Goal: Task Accomplishment & Management: Use online tool/utility

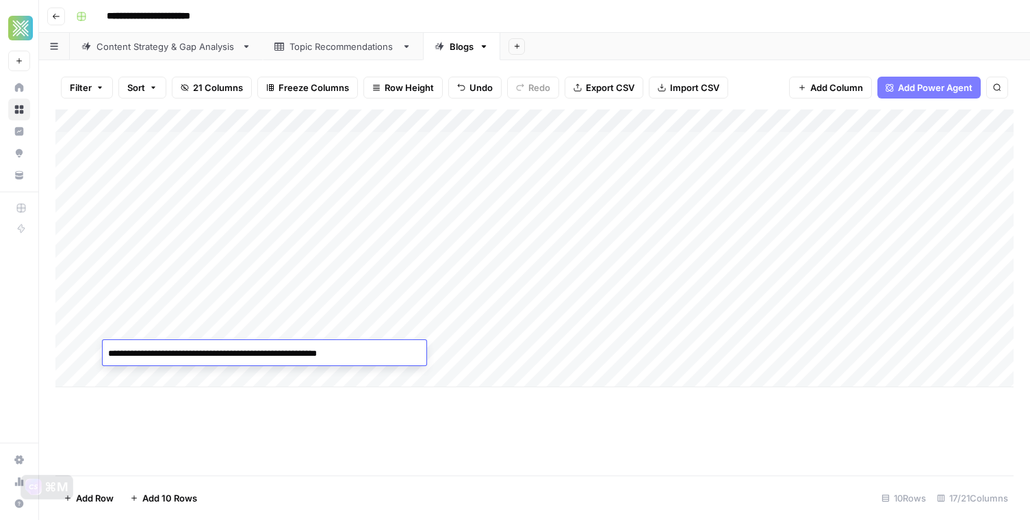
click at [333, 219] on div "Add Column" at bounding box center [534, 248] width 958 height 278
click at [855, 216] on div "Add Column" at bounding box center [534, 248] width 958 height 278
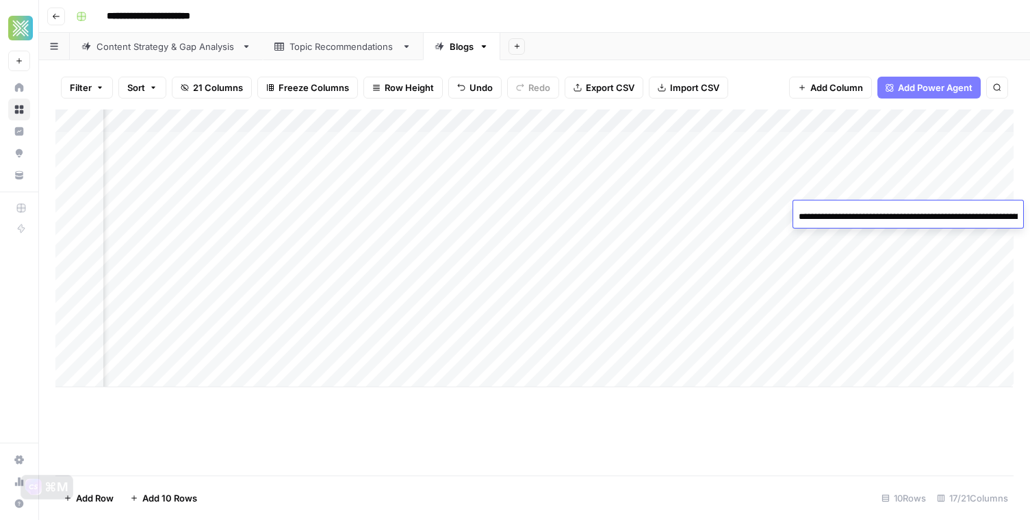
click at [855, 216] on input "**********" at bounding box center [907, 217] width 219 height 16
click at [663, 217] on div "Add Column" at bounding box center [534, 248] width 958 height 278
click at [590, 215] on div "Add Column" at bounding box center [534, 248] width 958 height 278
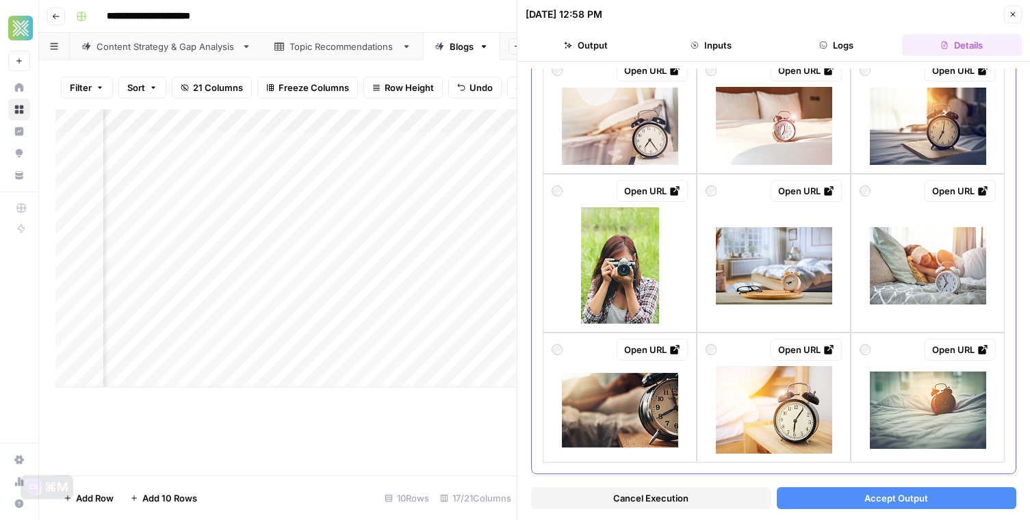
scroll to position [1058, 0]
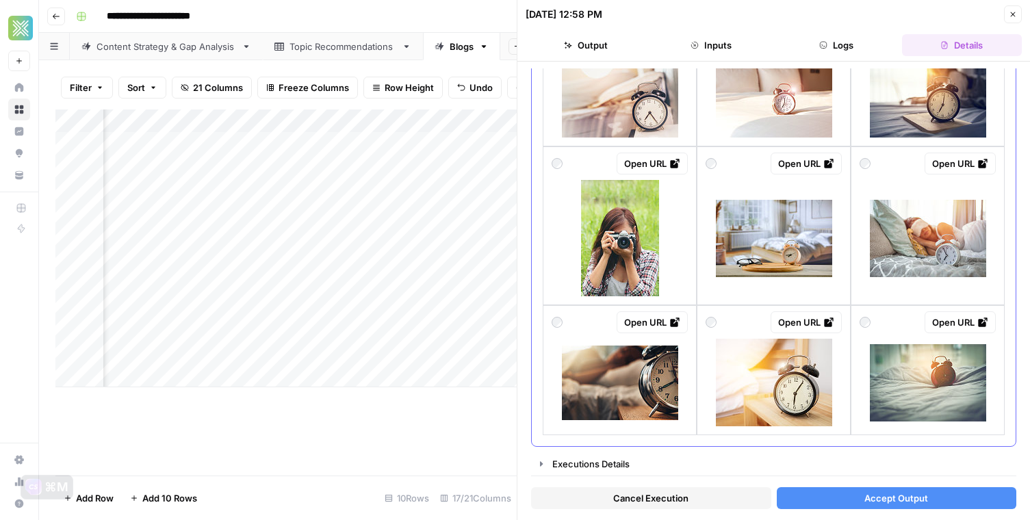
click at [890, 179] on div at bounding box center [927, 235] width 136 height 122
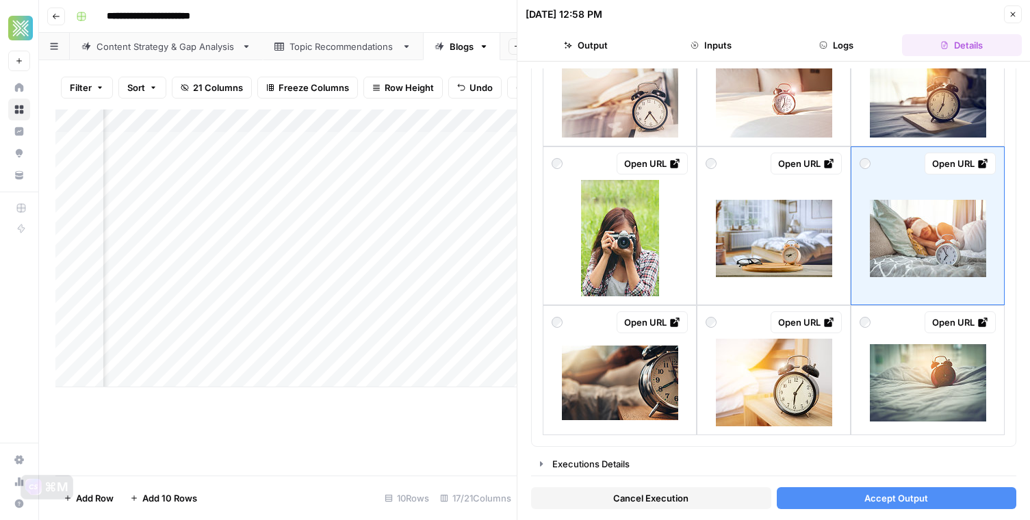
scroll to position [0, 1674]
click at [880, 499] on span "Accept Output" at bounding box center [896, 498] width 64 height 14
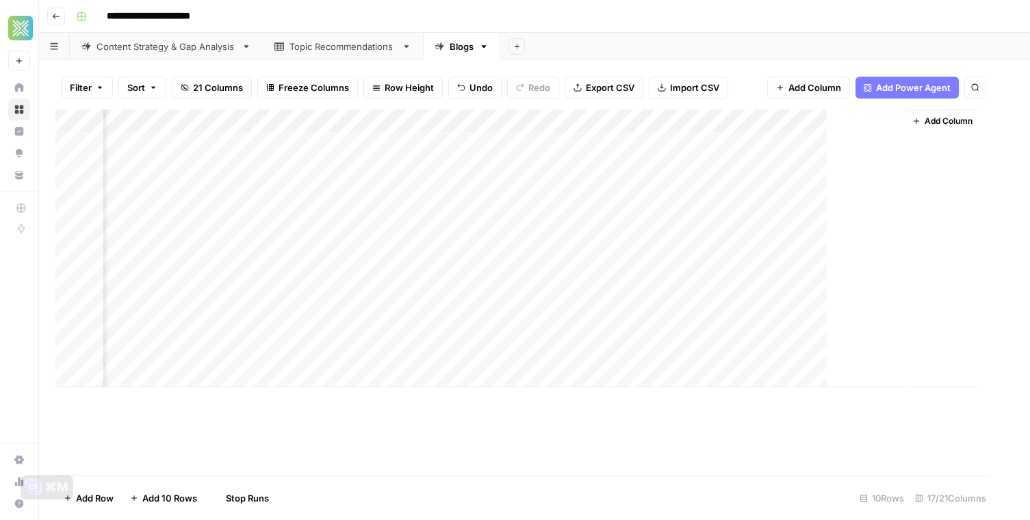
scroll to position [0, 1455]
click at [401, 210] on div "Add Column" at bounding box center [534, 248] width 958 height 278
click at [354, 209] on div "Add Column" at bounding box center [534, 248] width 958 height 278
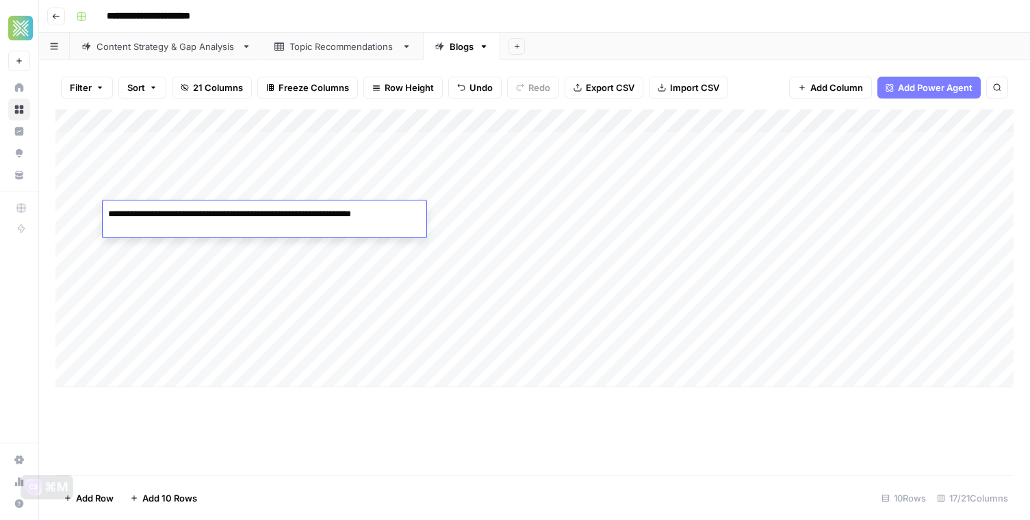
click at [354, 209] on textarea "**********" at bounding box center [265, 221] width 324 height 33
click at [495, 214] on div "Add Column" at bounding box center [534, 248] width 958 height 278
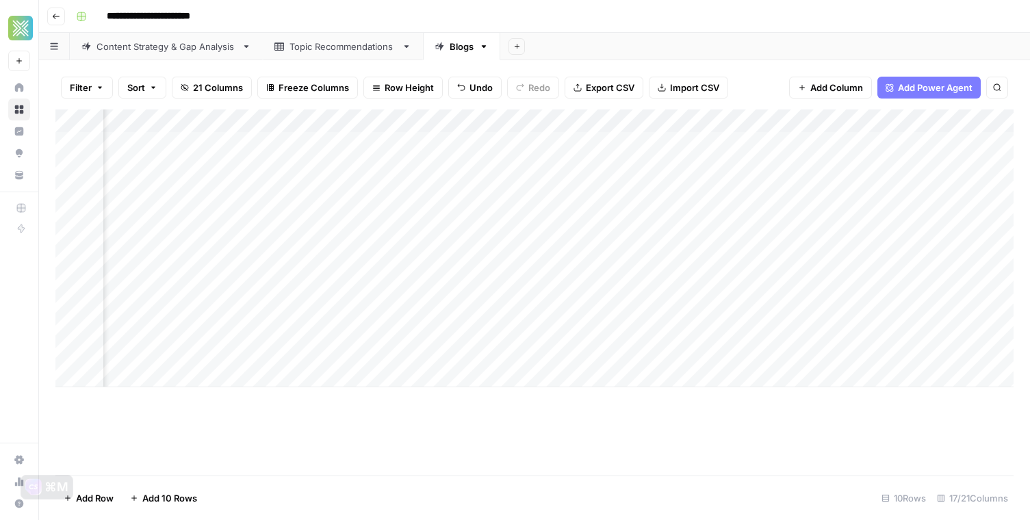
scroll to position [0, 1212]
click at [894, 212] on div "Add Column" at bounding box center [534, 248] width 958 height 278
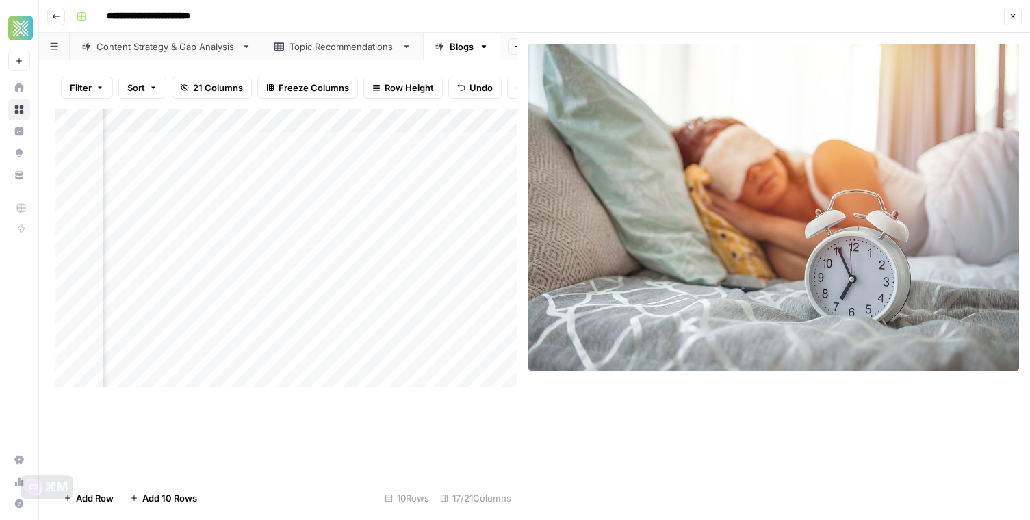
click at [1011, 22] on button "Close" at bounding box center [1013, 17] width 18 height 18
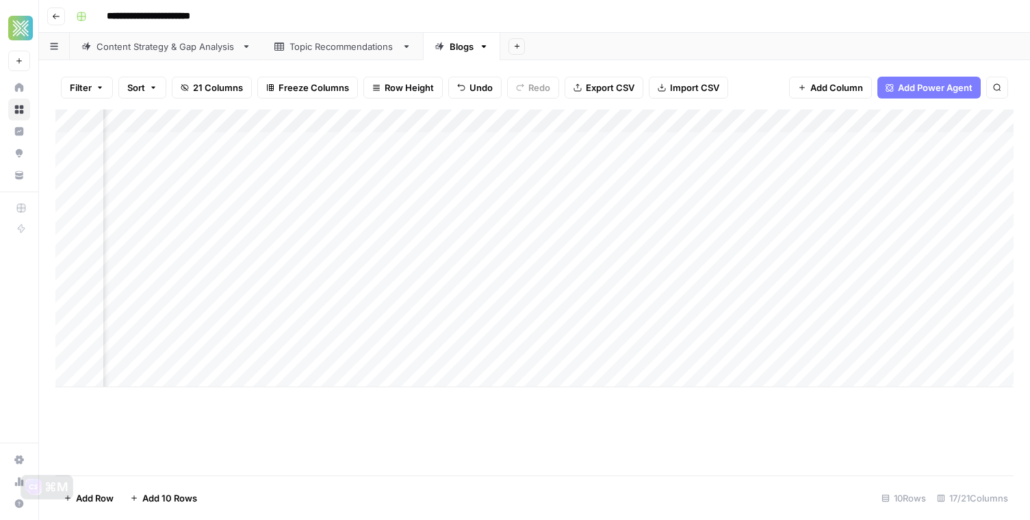
click at [842, 236] on div "Add Column" at bounding box center [534, 248] width 958 height 278
click at [965, 237] on div "Add Column" at bounding box center [534, 248] width 958 height 278
click at [983, 233] on div "Add Column" at bounding box center [534, 248] width 958 height 278
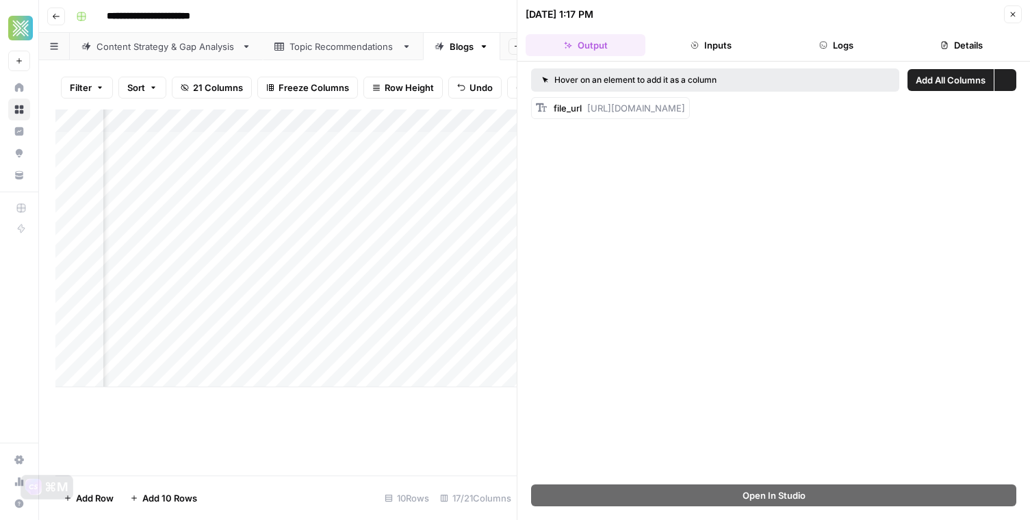
click at [1008, 13] on button "Close" at bounding box center [1013, 14] width 18 height 18
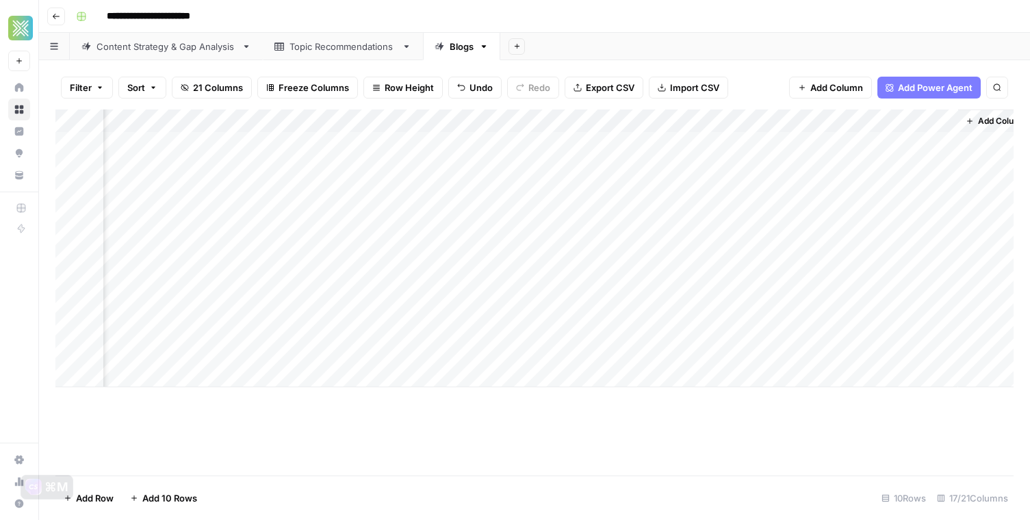
scroll to position [0, 1471]
click at [840, 235] on div "Add Column" at bounding box center [534, 248] width 958 height 278
click at [879, 237] on div "Add Column" at bounding box center [534, 248] width 958 height 278
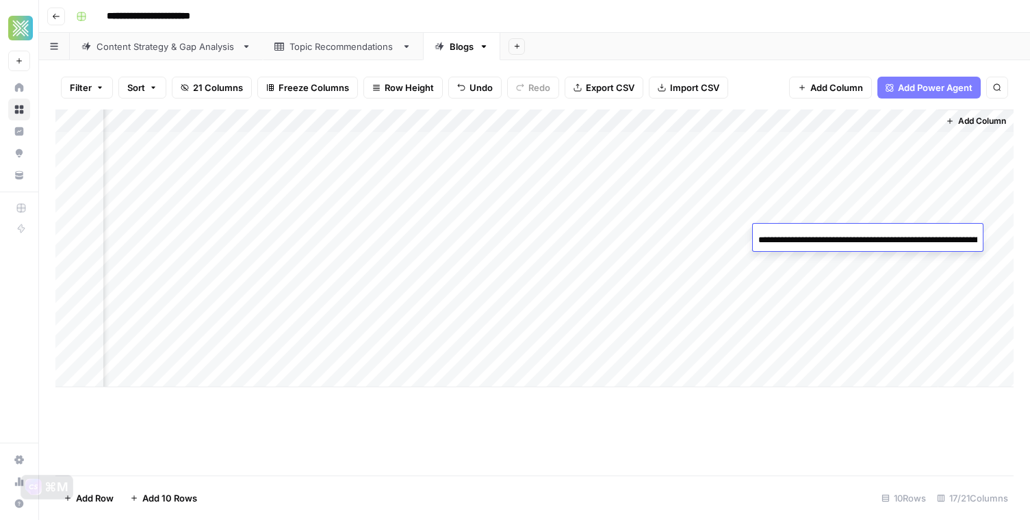
scroll to position [0, 201]
click at [989, 234] on div "Add Column" at bounding box center [975, 248] width 75 height 278
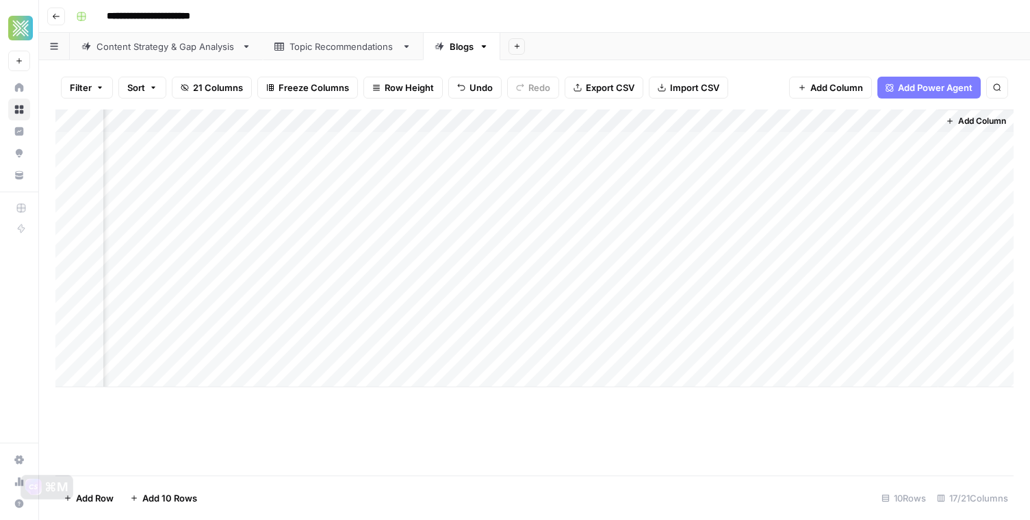
click at [924, 235] on div "Add Column" at bounding box center [534, 248] width 958 height 278
click at [404, 234] on div "Add Column" at bounding box center [534, 248] width 958 height 278
click at [337, 226] on div "Add Column" at bounding box center [534, 248] width 958 height 278
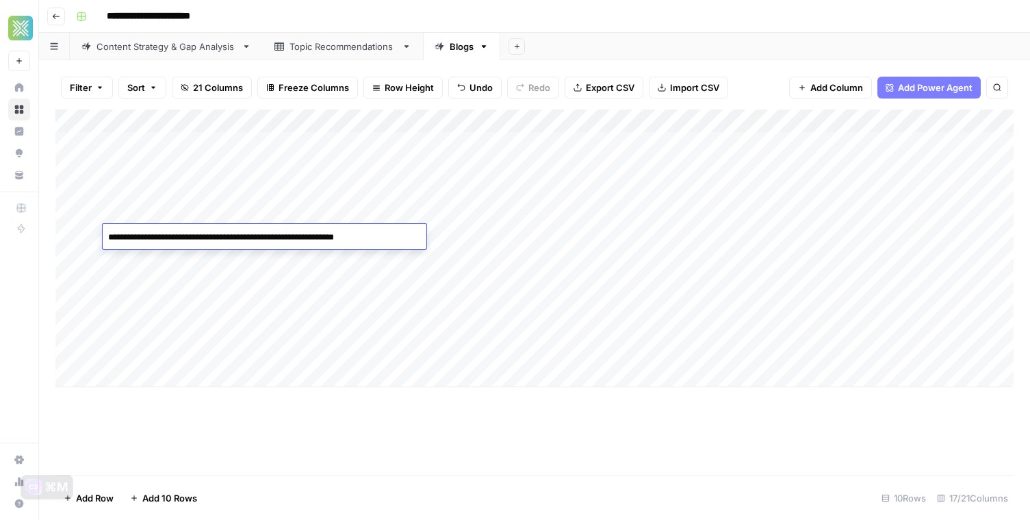
click at [323, 237] on textarea "**********" at bounding box center [265, 237] width 324 height 19
click at [463, 236] on div "Add Column" at bounding box center [534, 248] width 958 height 278
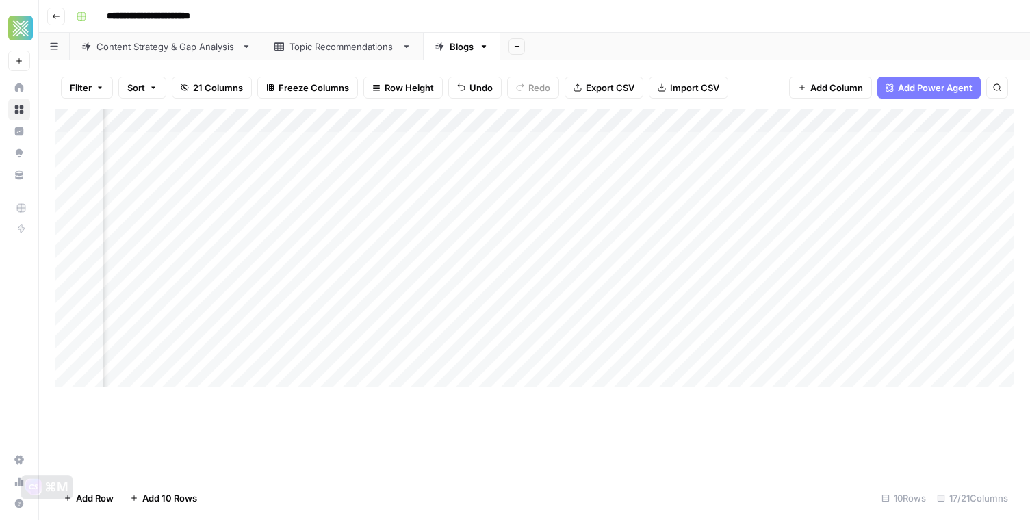
scroll to position [0, 1395]
click at [575, 235] on div "Add Column" at bounding box center [534, 248] width 958 height 278
click at [593, 235] on div "Add Column" at bounding box center [534, 248] width 958 height 278
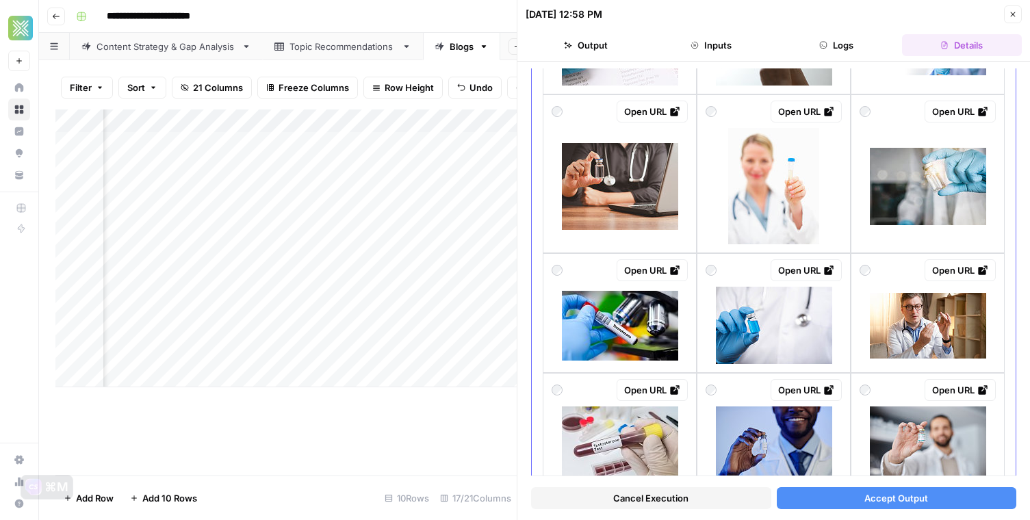
scroll to position [379, 0]
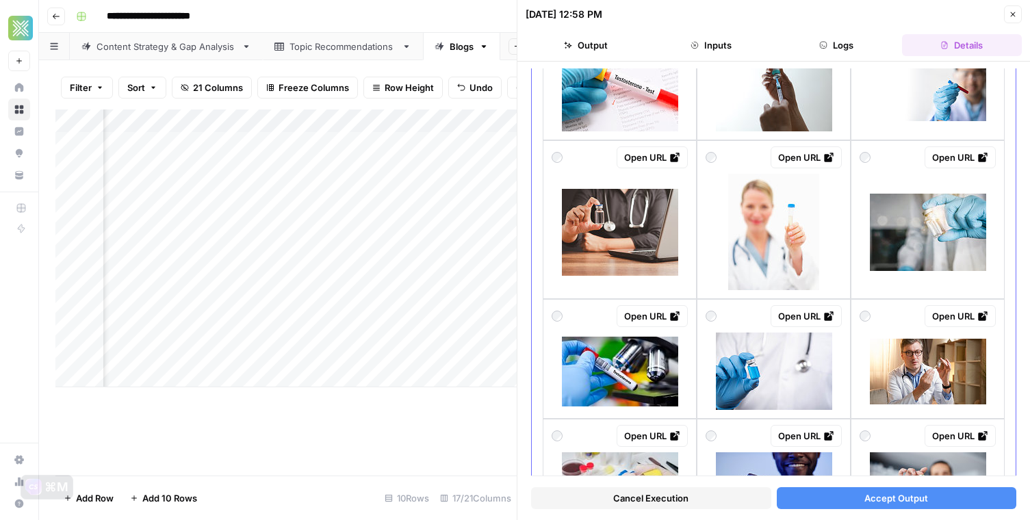
click at [599, 158] on div "Open URL" at bounding box center [619, 157] width 136 height 22
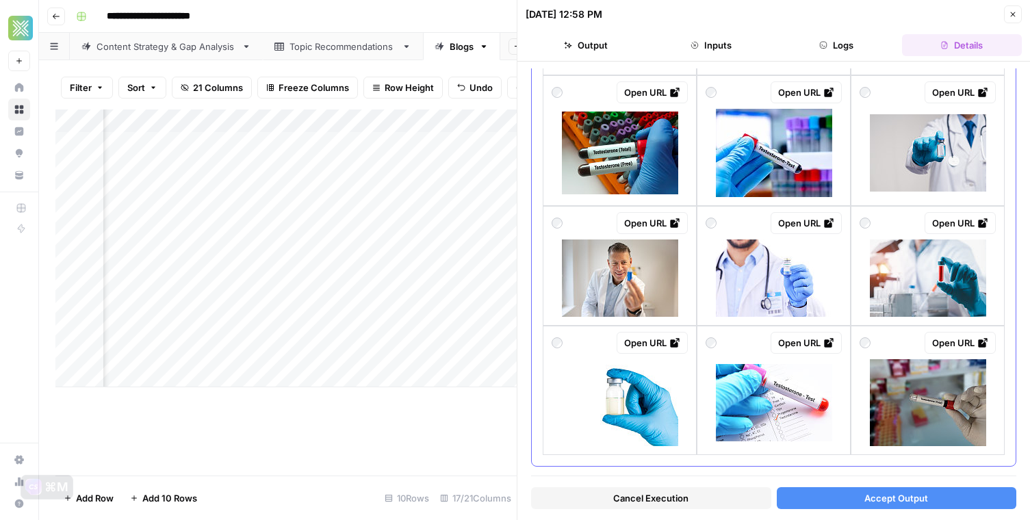
scroll to position [963, 0]
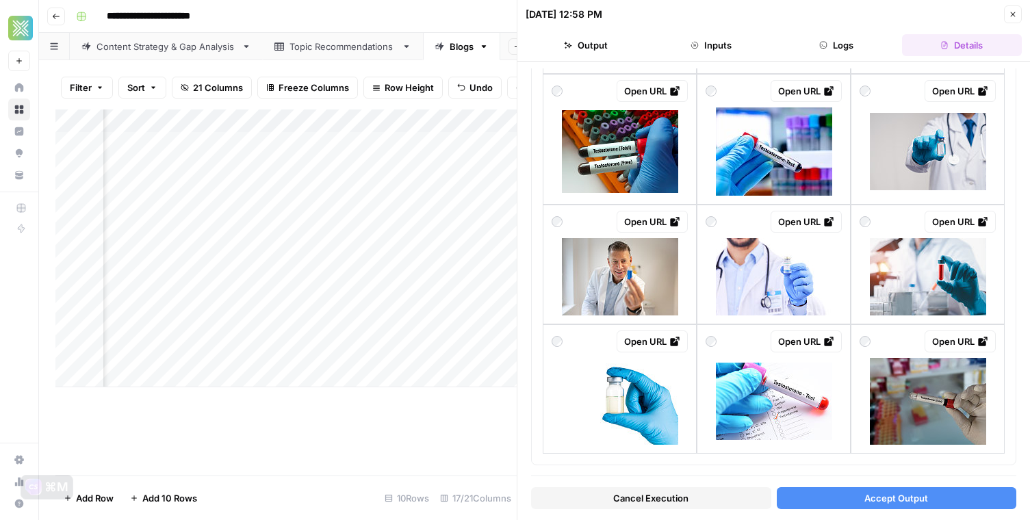
click at [802, 499] on button "Accept Output" at bounding box center [897, 498] width 240 height 22
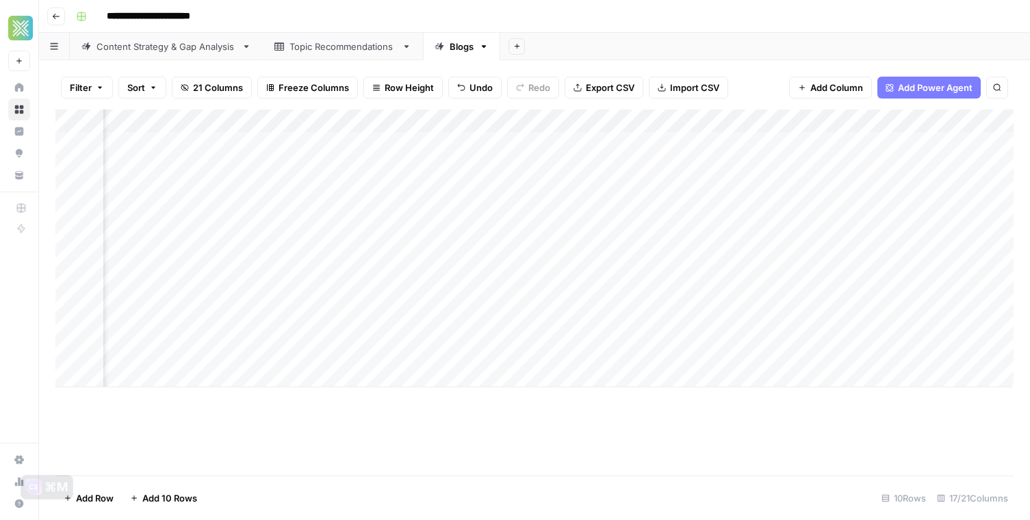
click at [666, 234] on div "Add Column" at bounding box center [534, 248] width 958 height 278
click at [708, 235] on div "Add Column" at bounding box center [534, 248] width 958 height 278
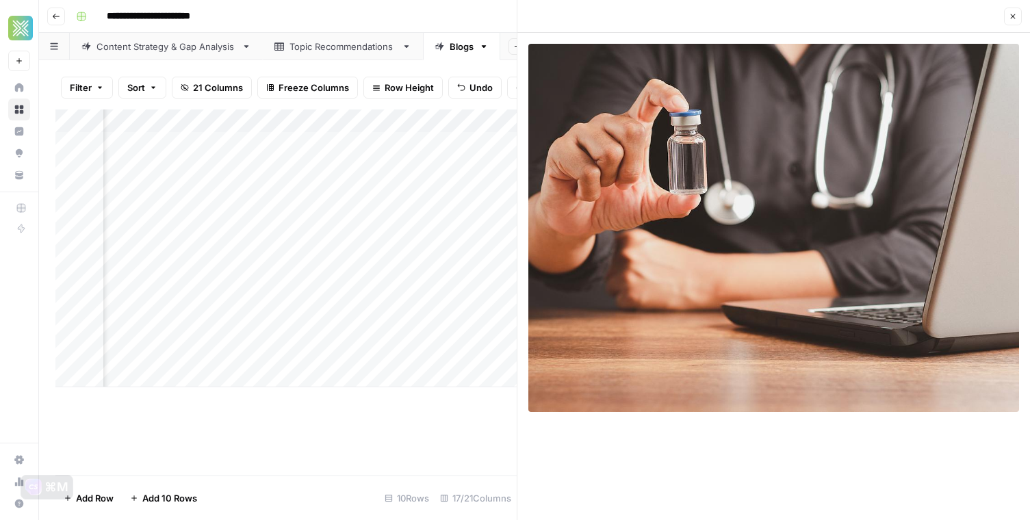
click at [1015, 16] on icon "button" at bounding box center [1013, 16] width 8 height 8
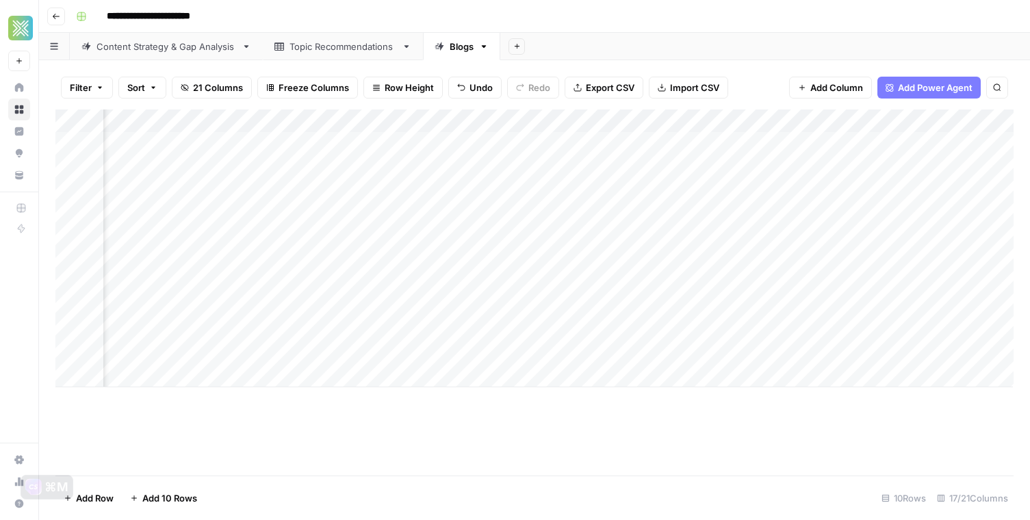
click at [863, 255] on div "Add Column" at bounding box center [534, 248] width 958 height 278
click at [871, 256] on div "Add Column" at bounding box center [534, 248] width 958 height 278
click at [895, 419] on div "Add Column" at bounding box center [534, 292] width 958 height 366
click at [998, 259] on div "Add Column" at bounding box center [534, 248] width 958 height 278
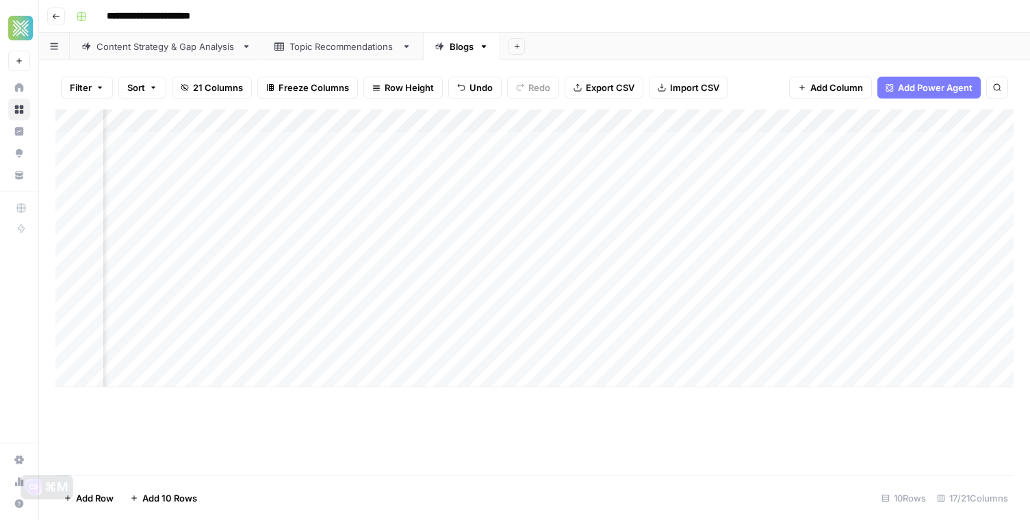
click at [480, 261] on div "Add Column" at bounding box center [534, 248] width 958 height 278
click at [329, 264] on div "Add Column" at bounding box center [534, 248] width 958 height 278
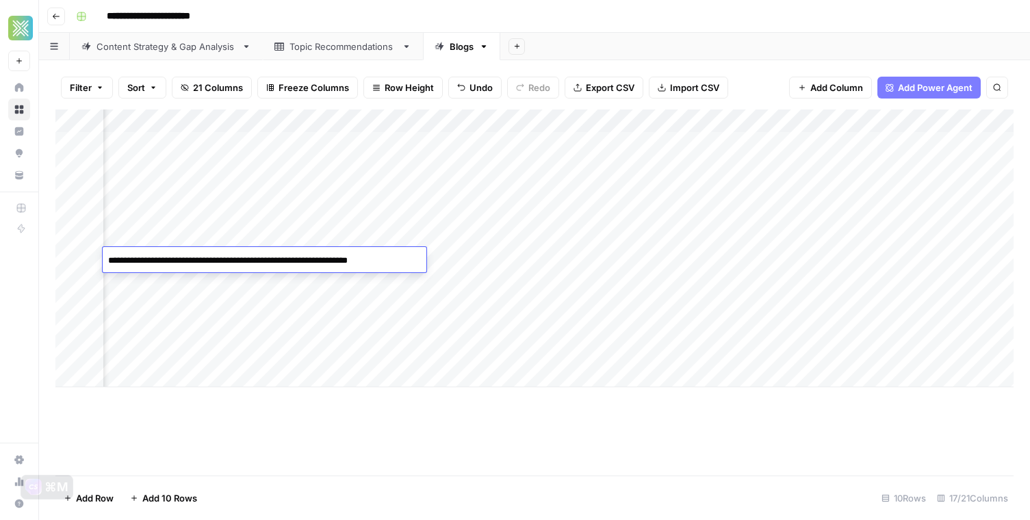
scroll to position [0, 536]
click at [711, 255] on div "Add Column" at bounding box center [534, 248] width 958 height 278
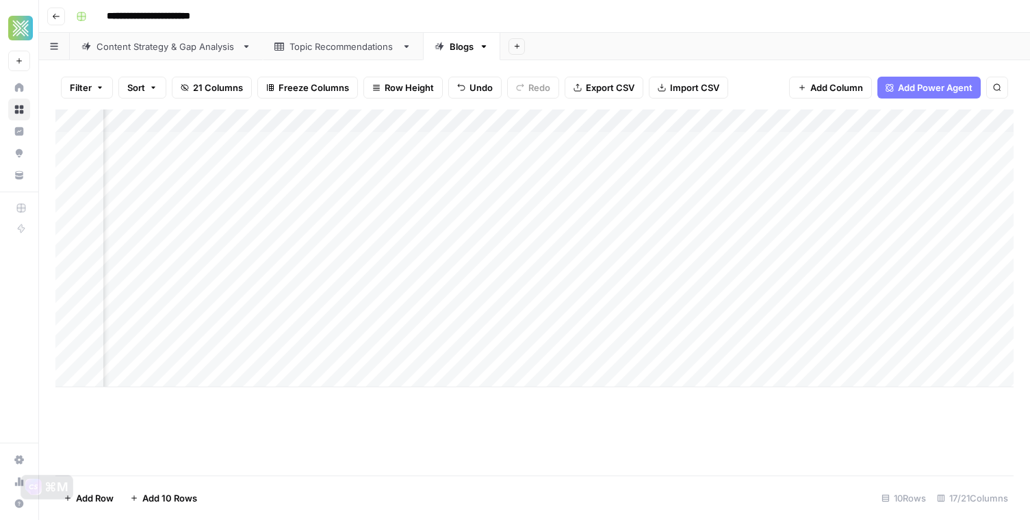
click at [696, 258] on div "Add Column" at bounding box center [534, 248] width 958 height 278
click at [696, 258] on textarea "**********" at bounding box center [738, 260] width 219 height 19
click at [742, 259] on textarea "**********" at bounding box center [738, 260] width 219 height 19
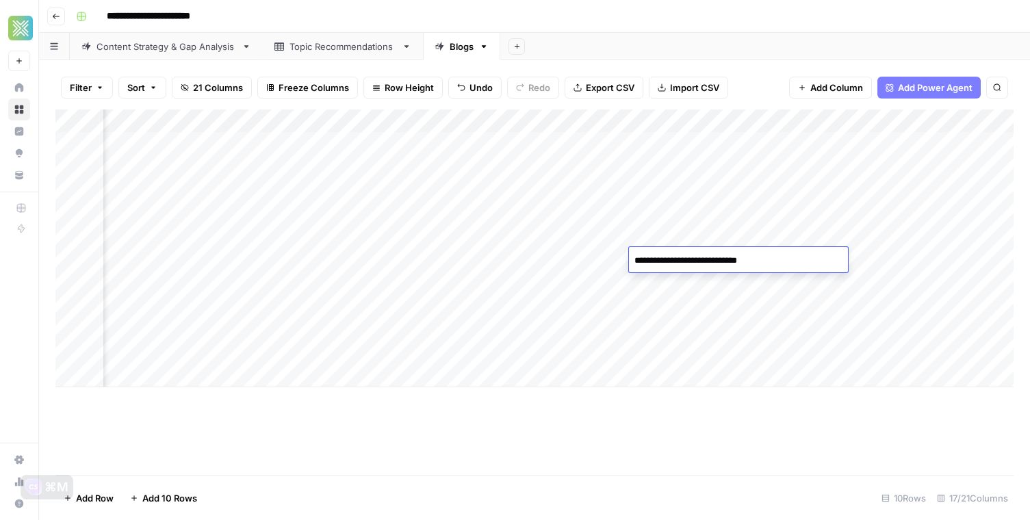
click at [884, 257] on div "Add Column" at bounding box center [534, 248] width 958 height 278
click at [577, 264] on div "Add Column" at bounding box center [534, 248] width 958 height 278
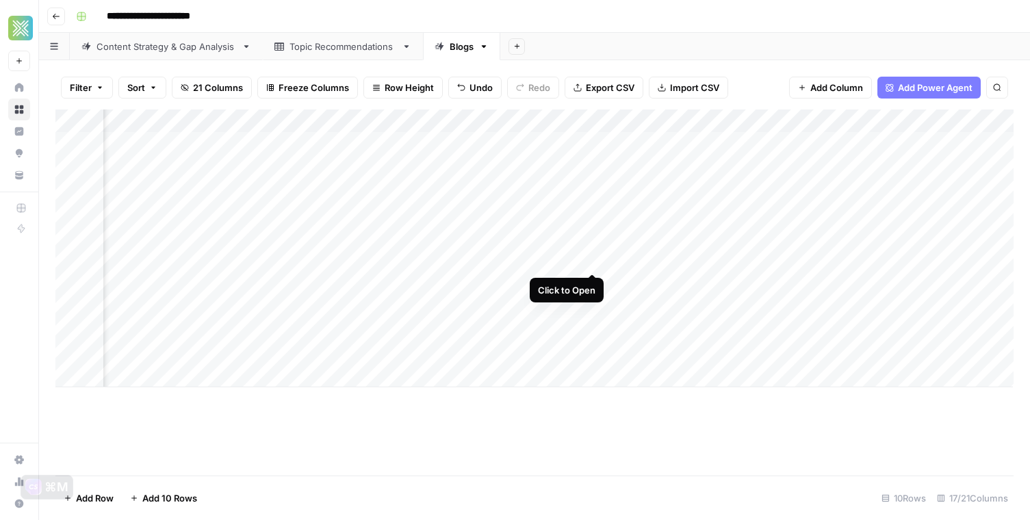
click at [589, 261] on div "Add Column" at bounding box center [534, 248] width 958 height 278
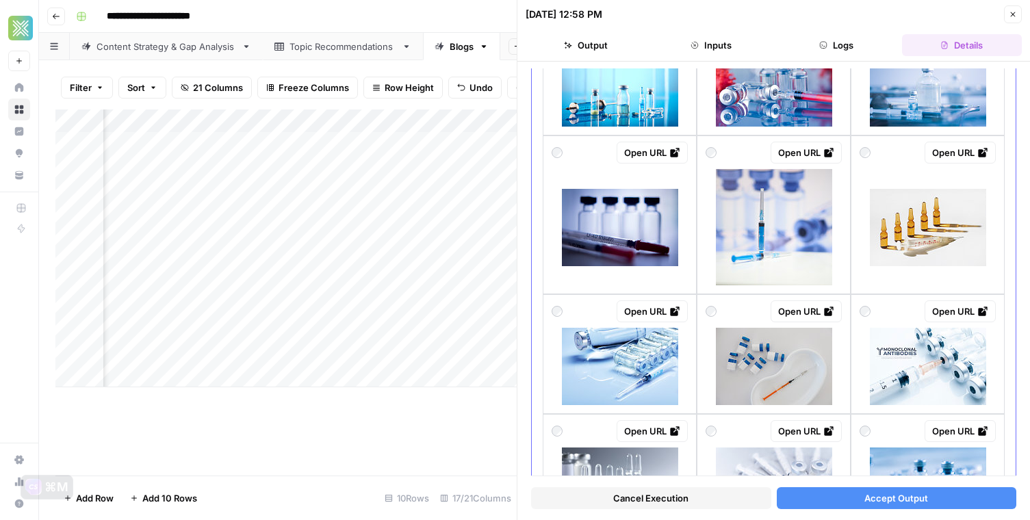
scroll to position [978, 0]
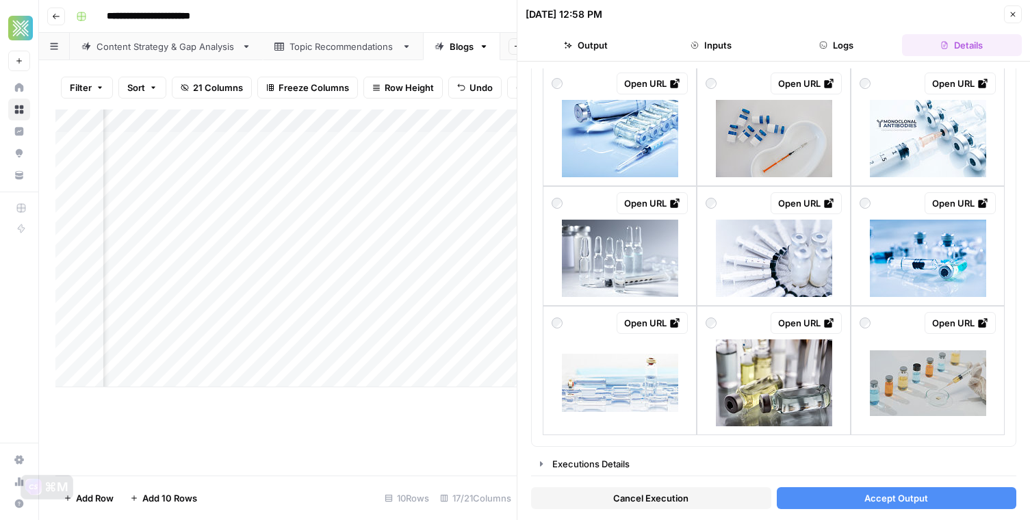
click at [1013, 15] on icon "button" at bounding box center [1013, 14] width 8 height 8
